Goal: Task Accomplishment & Management: Manage account settings

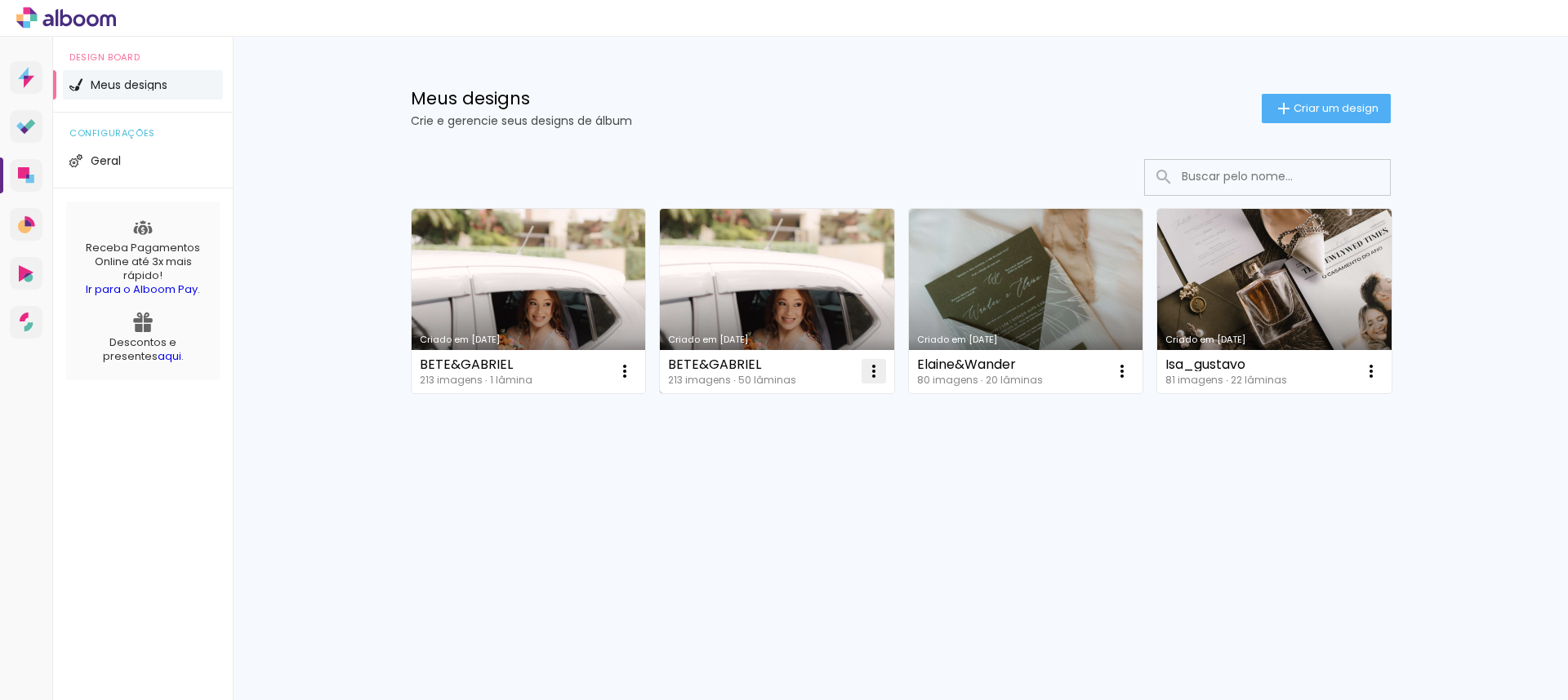
click at [847, 399] on div "Criado em [DATE] [PERSON_NAME] 213 imagens ∙ 1 lâmina Abrir Fazer uma cópia Exc…" at bounding box center [901, 344] width 1062 height 403
click at [635, 372] on iron-icon at bounding box center [625, 371] width 20 height 20
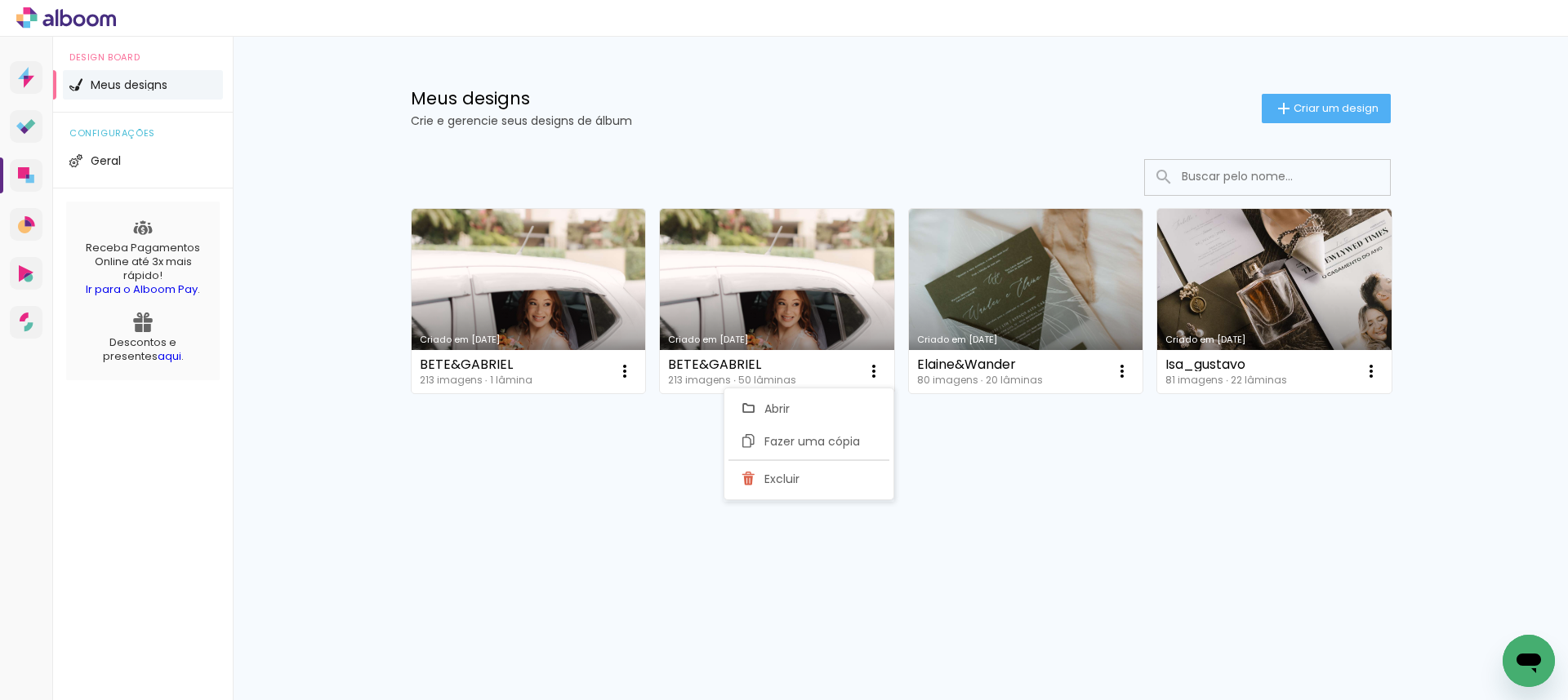
click at [940, 481] on div "Criado em 21/08/25 BETE&GABRIEL 213 imagens ∙ 1 lâmina Abrir Fazer uma cópia Ex…" at bounding box center [901, 344] width 1062 height 403
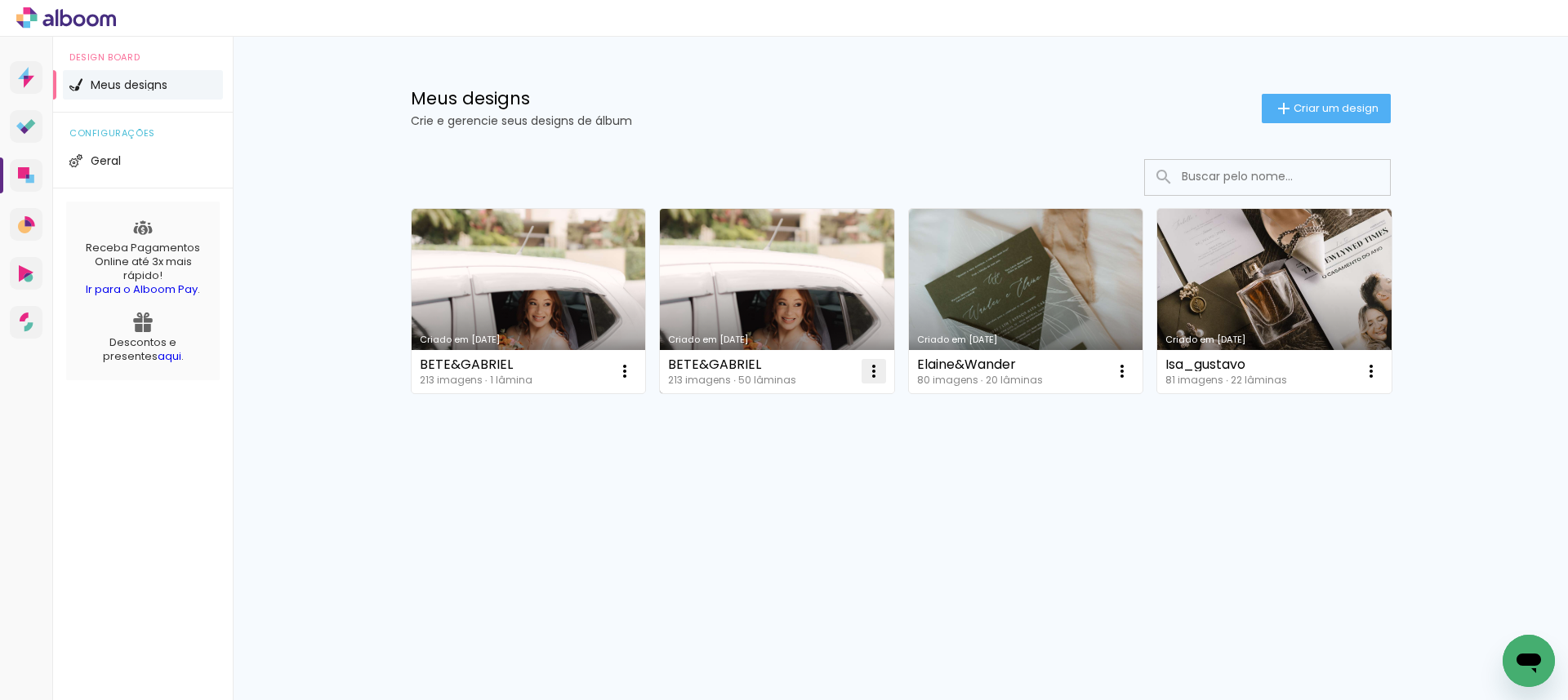
click at [635, 372] on iron-icon at bounding box center [625, 371] width 20 height 20
click at [816, 301] on link "Criado em [DATE]" at bounding box center [777, 301] width 234 height 185
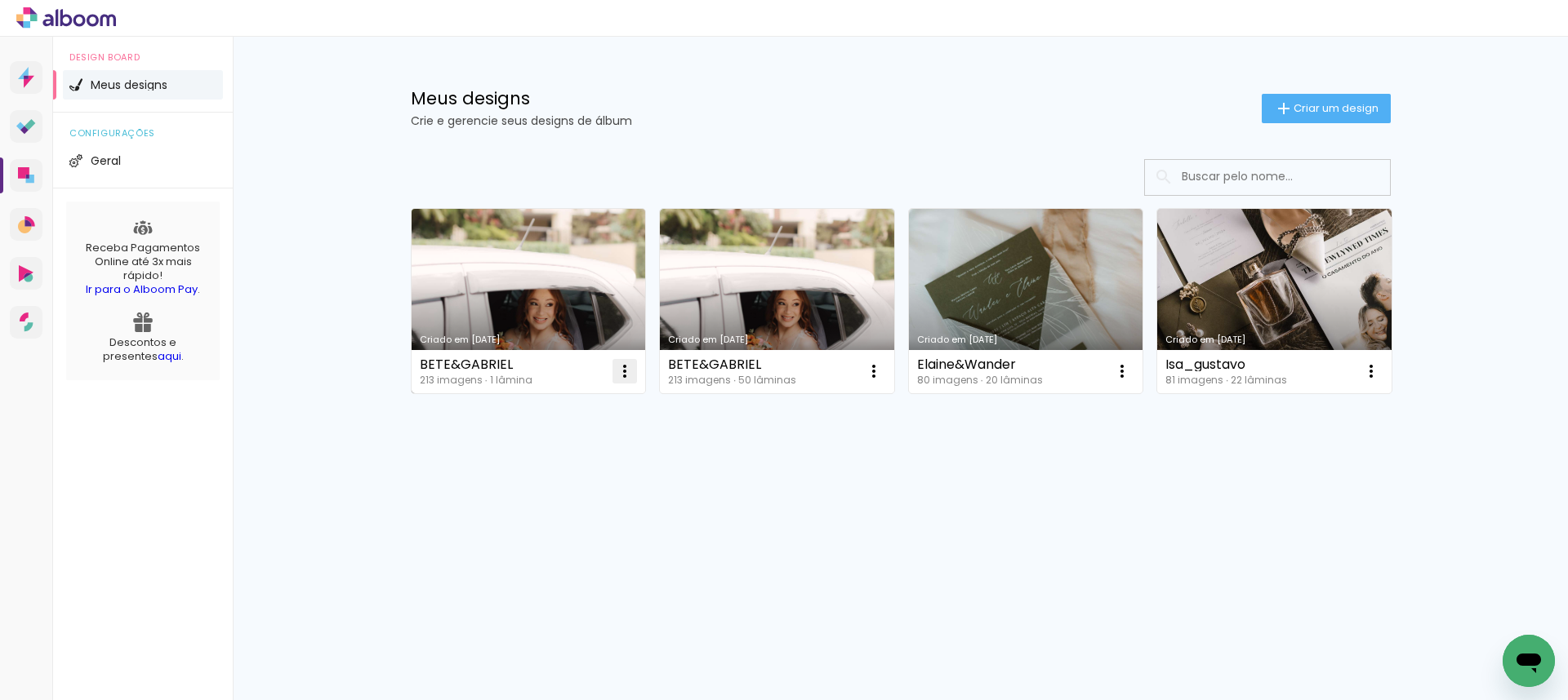
click at [620, 369] on iron-icon at bounding box center [625, 371] width 20 height 20
click at [550, 481] on span "Excluir" at bounding box center [533, 479] width 35 height 11
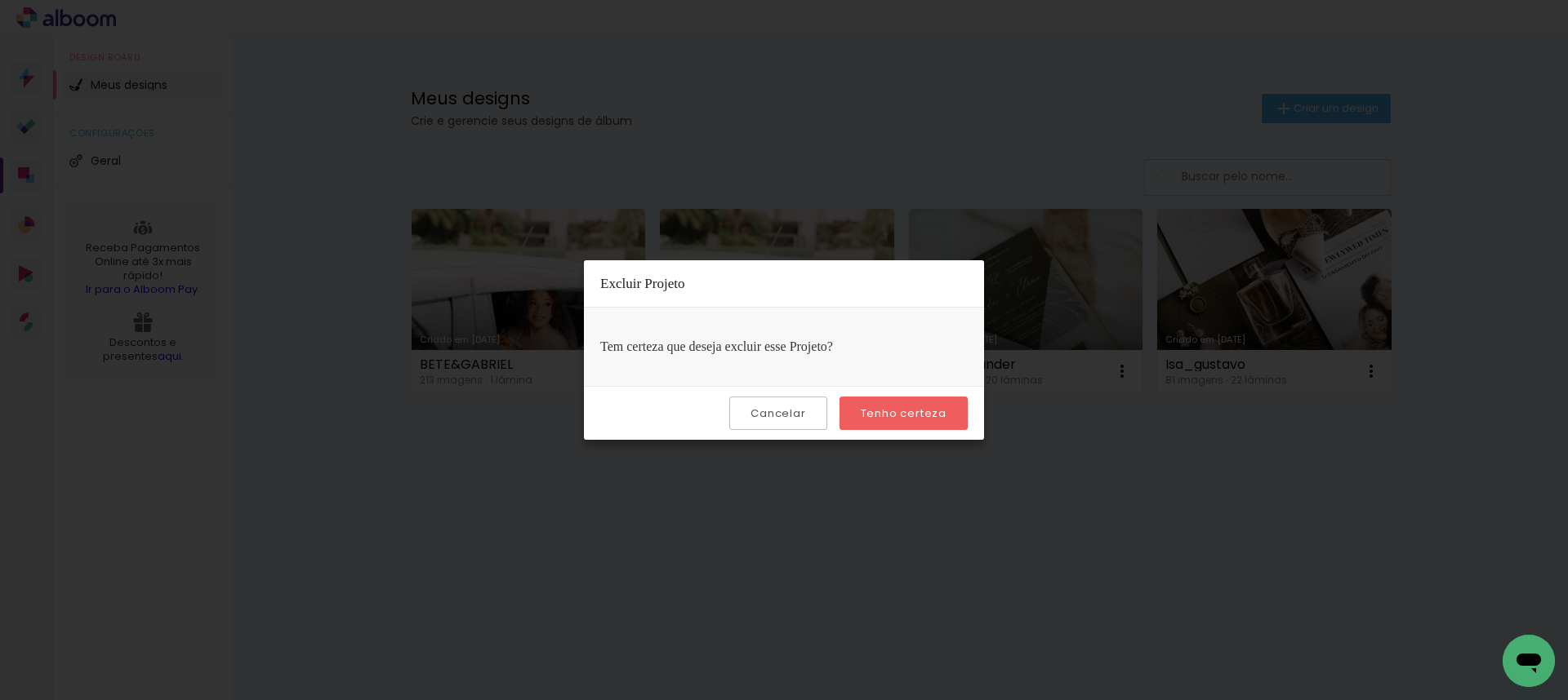
click at [0, 0] on slot "Tenho certeza" at bounding box center [0, 0] width 0 height 0
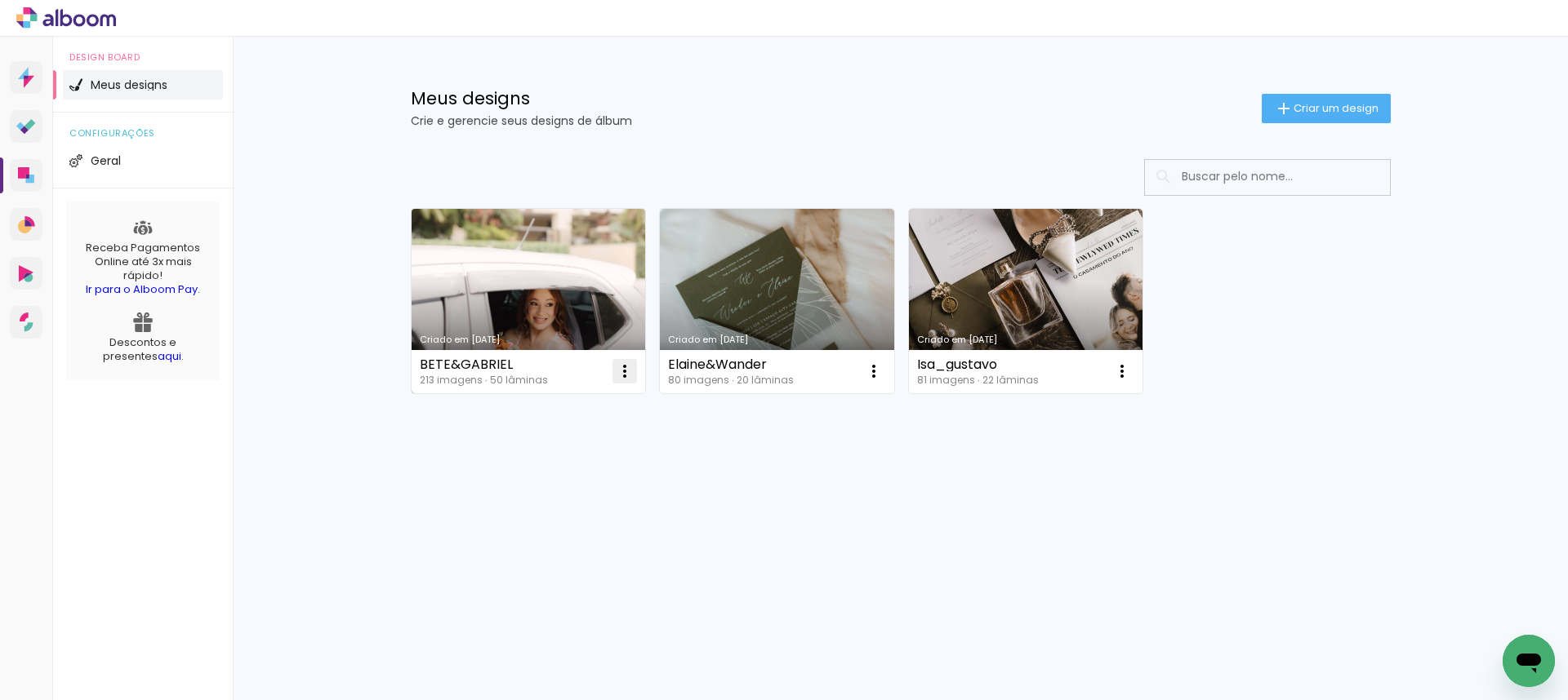
click at [624, 375] on iron-icon at bounding box center [625, 371] width 20 height 20
click at [622, 482] on paper-item "Excluir" at bounding box center [559, 480] width 161 height 33
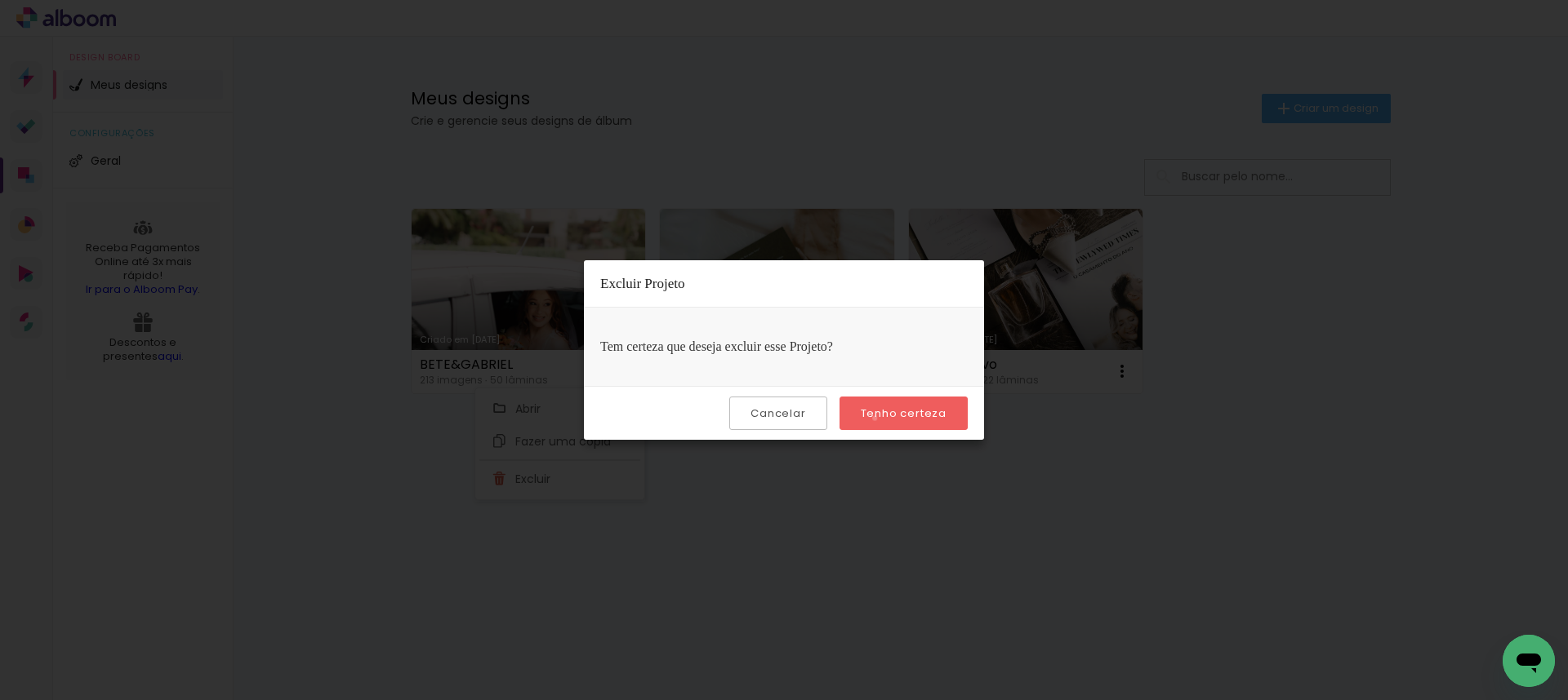
click at [0, 0] on slot "Tenho certeza" at bounding box center [0, 0] width 0 height 0
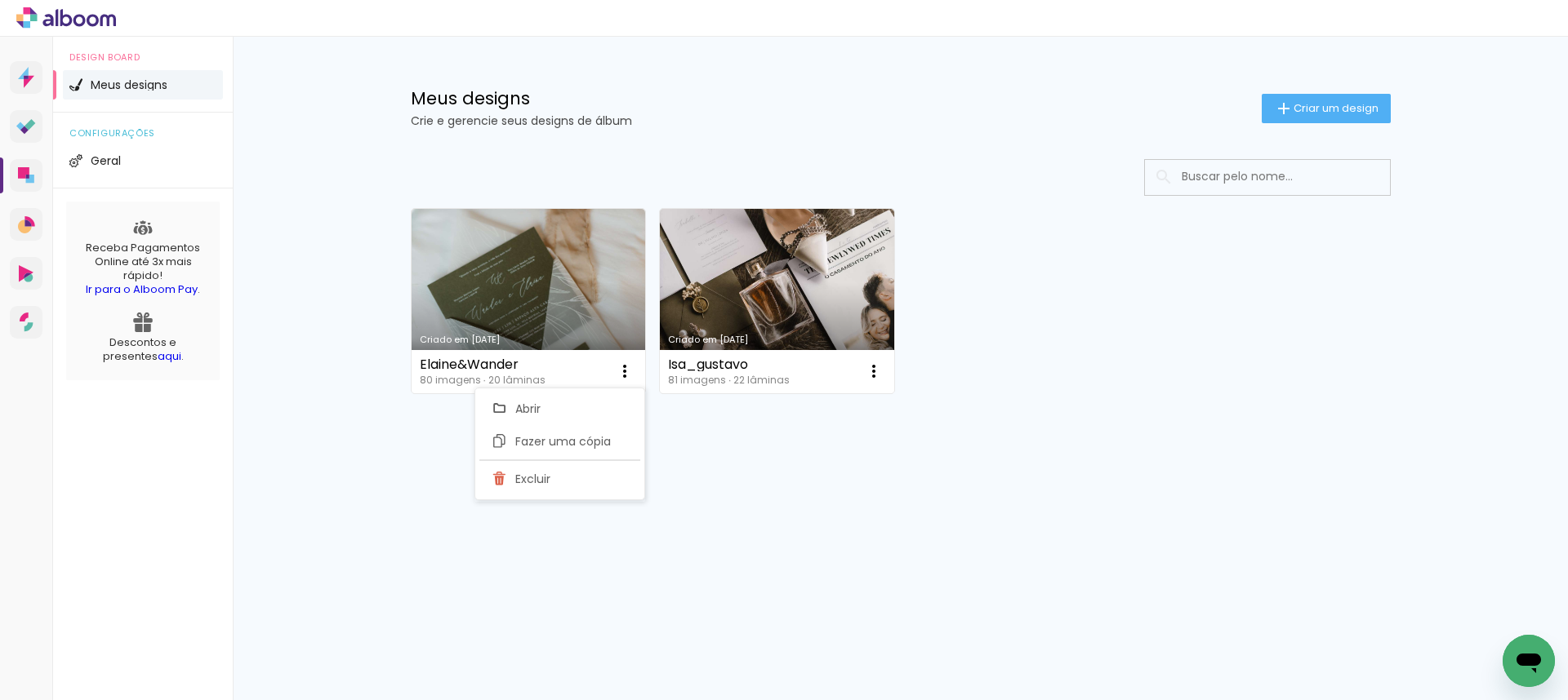
click at [964, 486] on div "Criado em 11/08/25 Elaine&Wander 80 imagens ∙ 20 lâminas Abrir Fazer uma cópia …" at bounding box center [901, 344] width 1062 height 403
